Goal: Find specific page/section

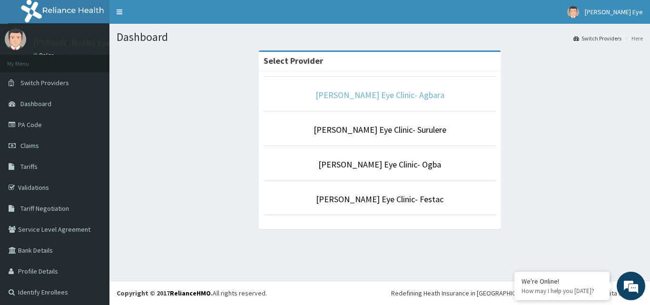
click at [386, 96] on link "[PERSON_NAME] Eye Clinic- Agbara" at bounding box center [380, 94] width 129 height 11
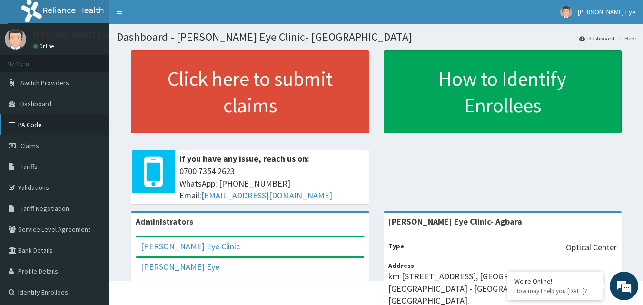
click at [36, 120] on link "PA Code" at bounding box center [54, 124] width 109 height 21
